Goal: Task Accomplishment & Management: Manage account settings

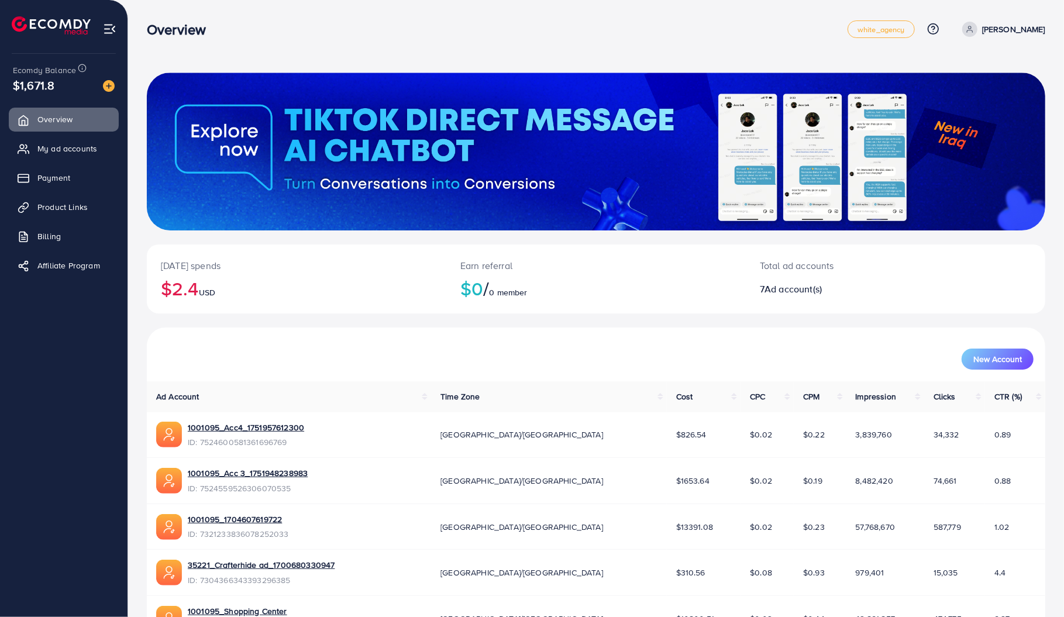
click at [66, 150] on span "My ad accounts" at bounding box center [67, 149] width 60 height 12
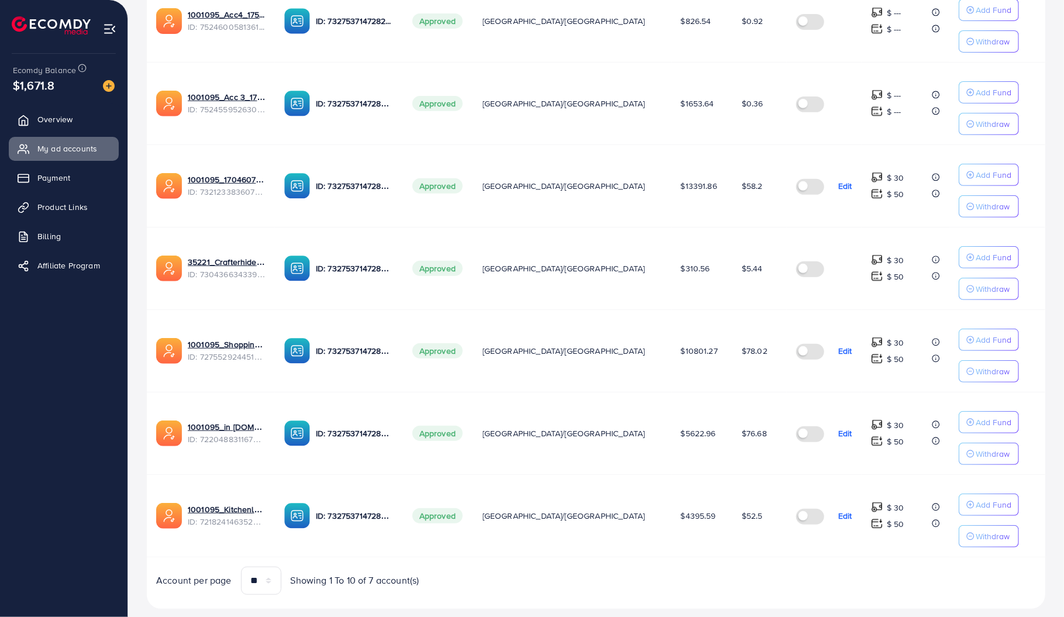
scroll to position [311, 0]
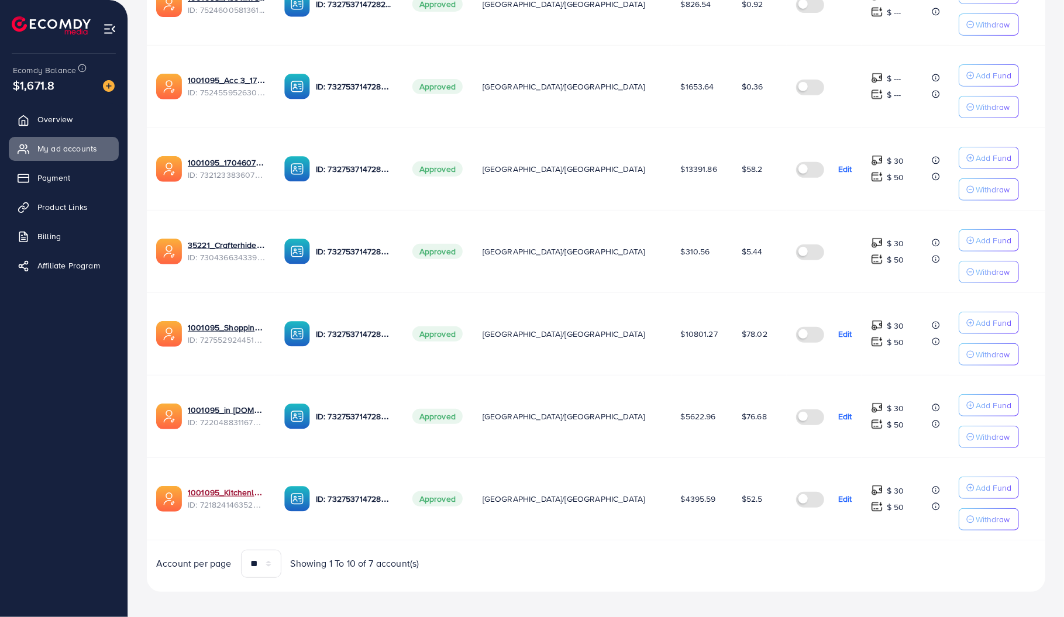
click at [250, 487] on link "1001095_Kitchenlyst_1680641549988" at bounding box center [227, 493] width 78 height 12
click at [263, 405] on link "1001095_in [DOMAIN_NAME]_1681150971525" at bounding box center [227, 410] width 78 height 12
click at [266, 325] on link "1001095_Shopping Center" at bounding box center [227, 328] width 78 height 12
click at [262, 164] on link "1001095_1704607619722" at bounding box center [227, 163] width 78 height 12
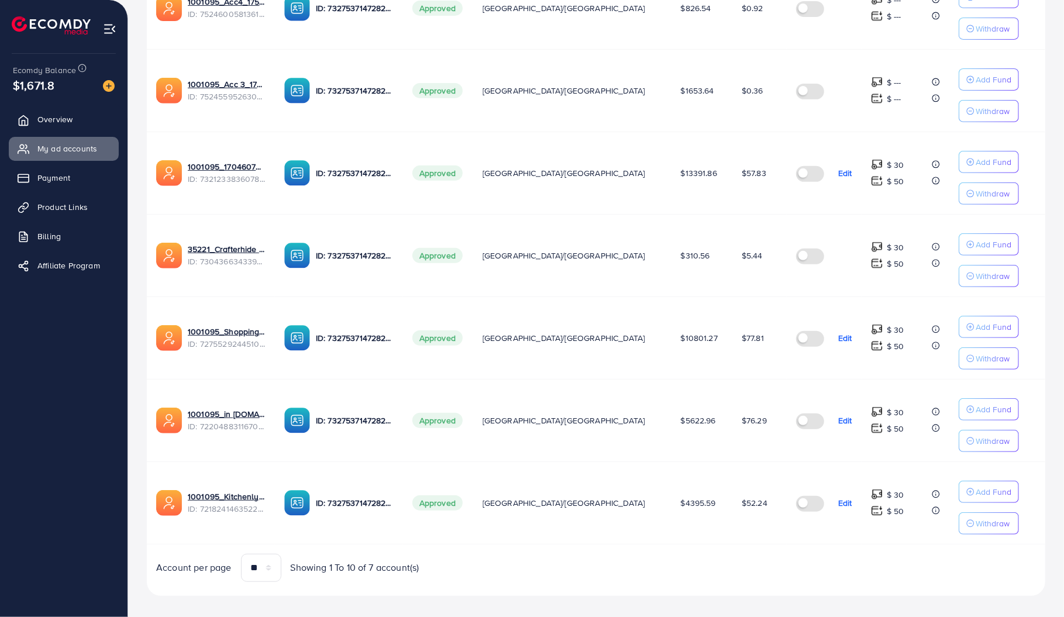
scroll to position [308, 0]
click at [251, 327] on link "1001095_Shopping Center" at bounding box center [227, 331] width 78 height 12
click at [227, 410] on link "1001095_in [DOMAIN_NAME]_1681150971525" at bounding box center [227, 413] width 78 height 12
click at [239, 490] on link "1001095_Kitchenlyst_1680641549988" at bounding box center [227, 496] width 78 height 12
